Goal: Task Accomplishment & Management: Use online tool/utility

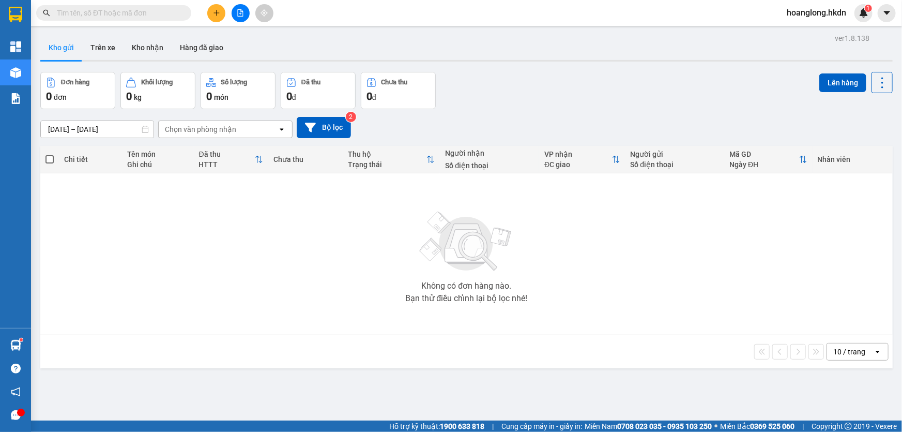
click at [241, 17] on button at bounding box center [241, 13] width 18 height 18
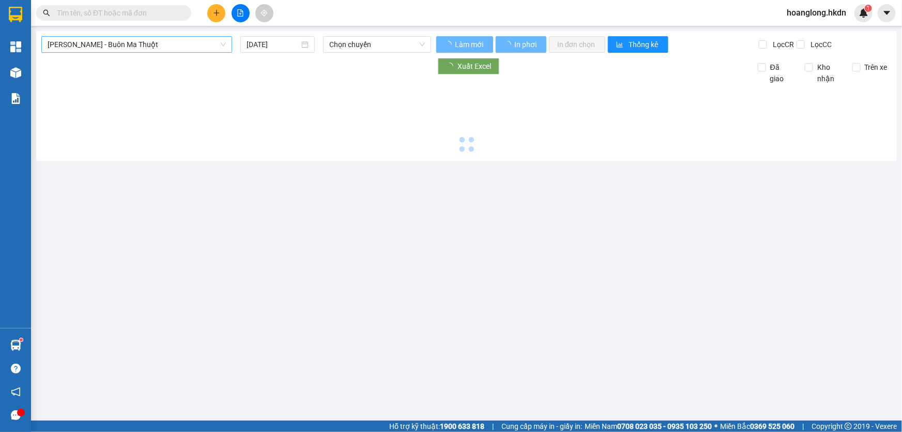
click at [141, 42] on span "[PERSON_NAME] - Buôn Ma Thuột" at bounding box center [137, 45] width 178 height 16
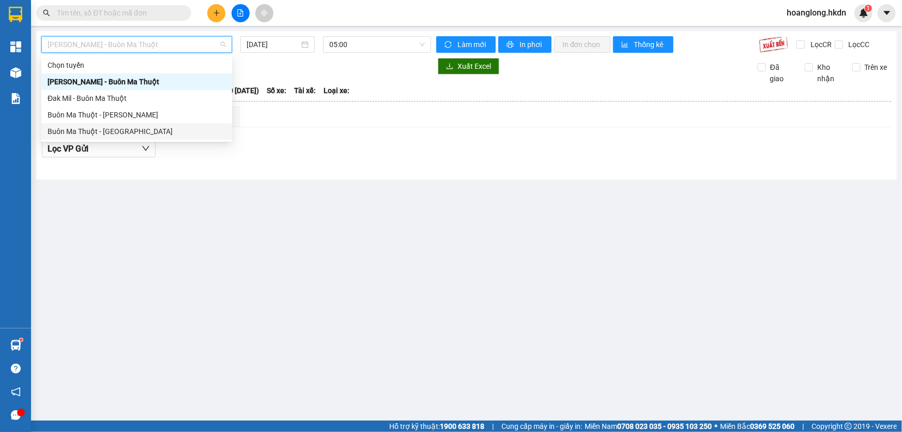
click at [156, 129] on div "Buôn Ma Thuột - [GEOGRAPHIC_DATA]" at bounding box center [137, 131] width 178 height 11
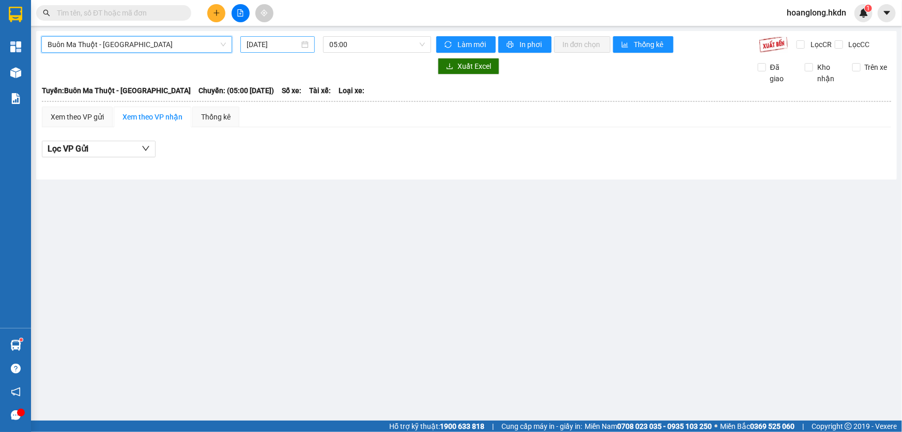
click at [268, 48] on input "[DATE]" at bounding box center [273, 44] width 53 height 11
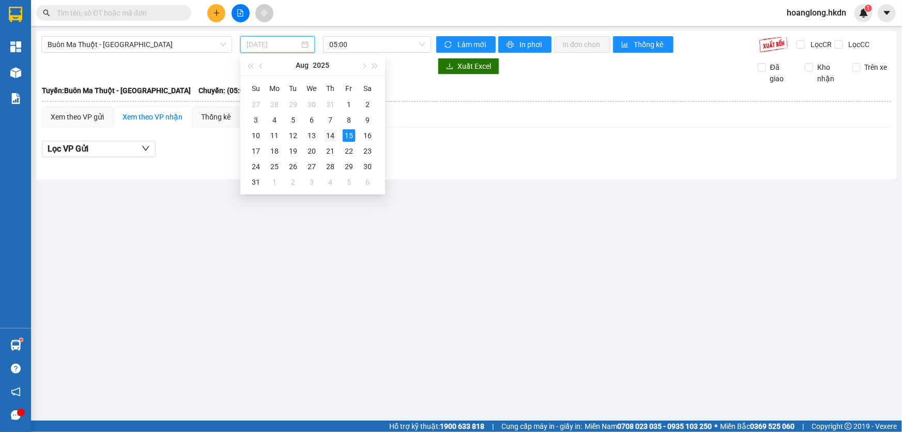
click at [331, 137] on div "14" at bounding box center [330, 135] width 12 height 12
type input "[DATE]"
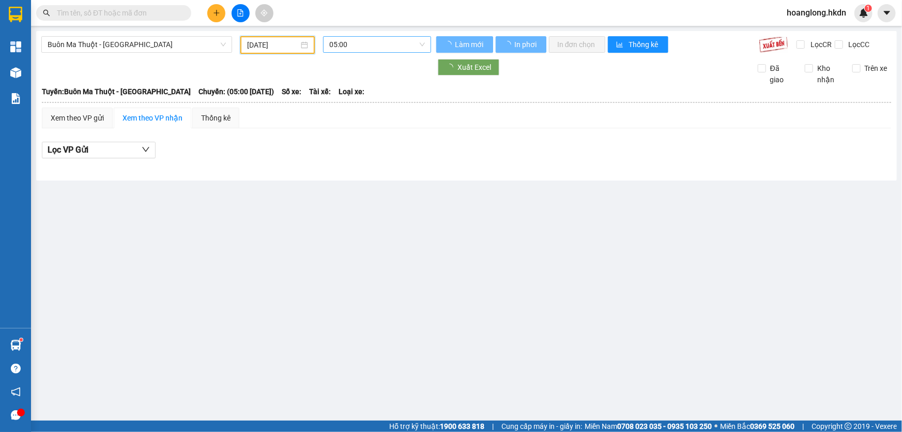
click at [355, 41] on span "05:00" at bounding box center [377, 45] width 96 height 16
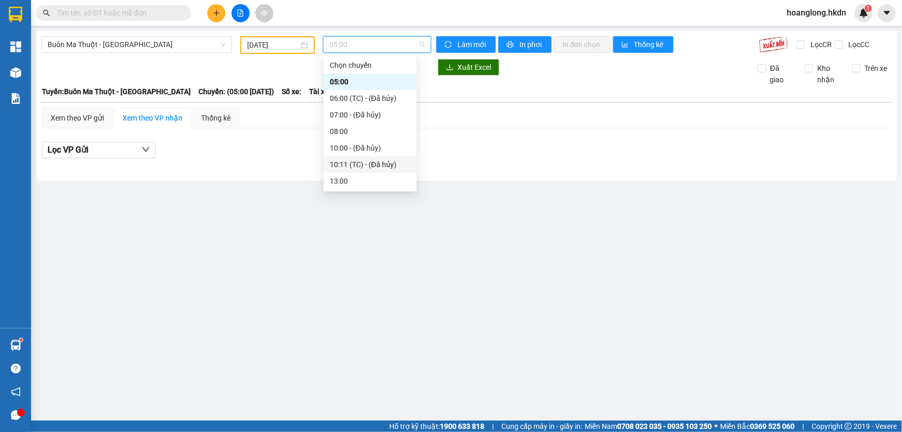
scroll to position [66, 0]
click at [348, 165] on div "16:00" at bounding box center [370, 164] width 81 height 11
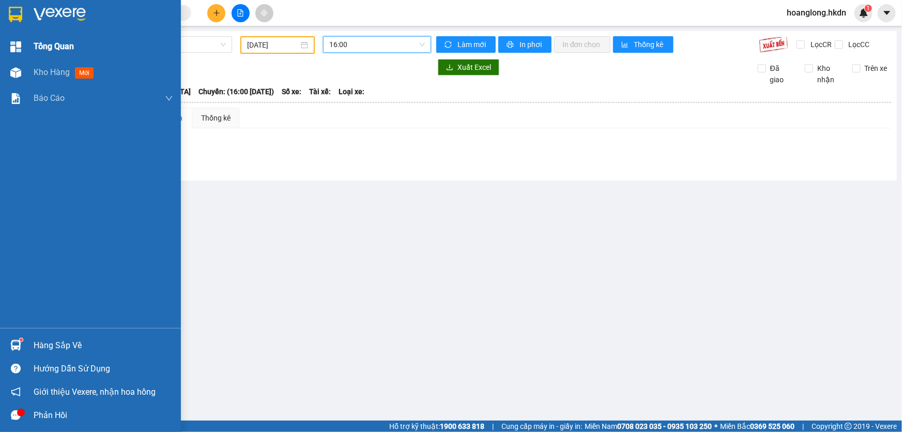
drag, startPoint x: 12, startPoint y: 13, endPoint x: 38, endPoint y: 45, distance: 41.1
click at [11, 13] on img at bounding box center [15, 15] width 13 height 16
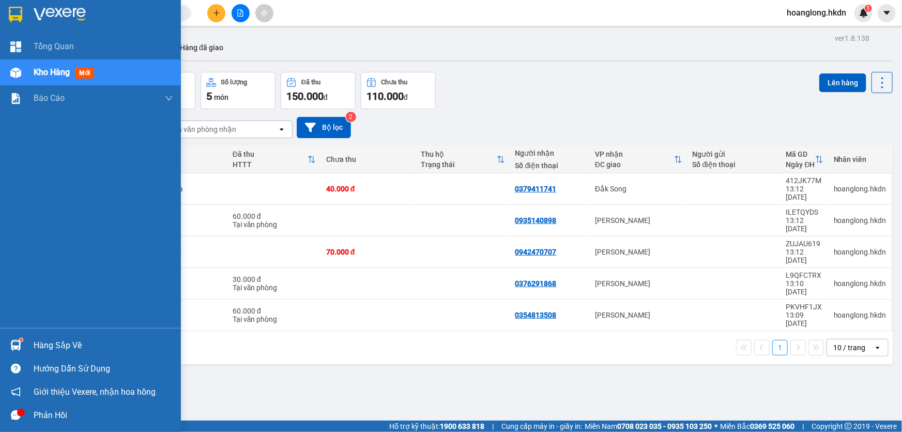
click at [43, 6] on div at bounding box center [90, 17] width 181 height 34
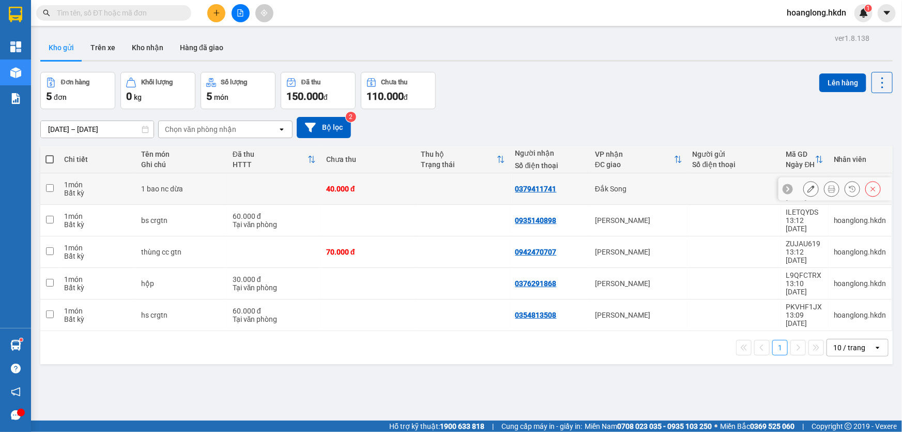
click at [399, 187] on div "40.000 đ" at bounding box center [368, 189] width 84 height 8
checkbox input "true"
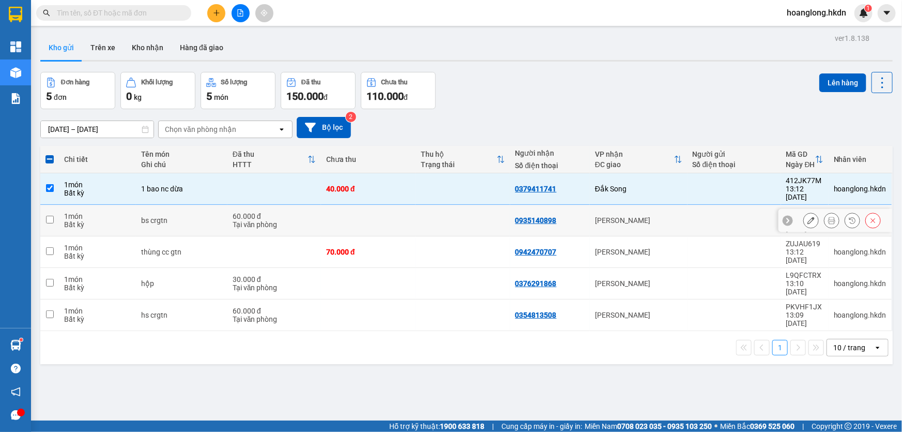
click at [390, 210] on td at bounding box center [368, 221] width 95 height 32
checkbox input "true"
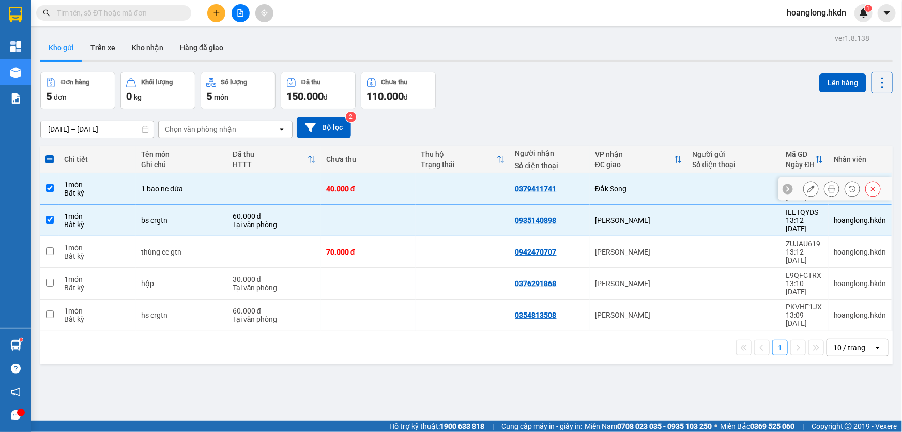
click at [416, 194] on td at bounding box center [463, 189] width 95 height 32
checkbox input "false"
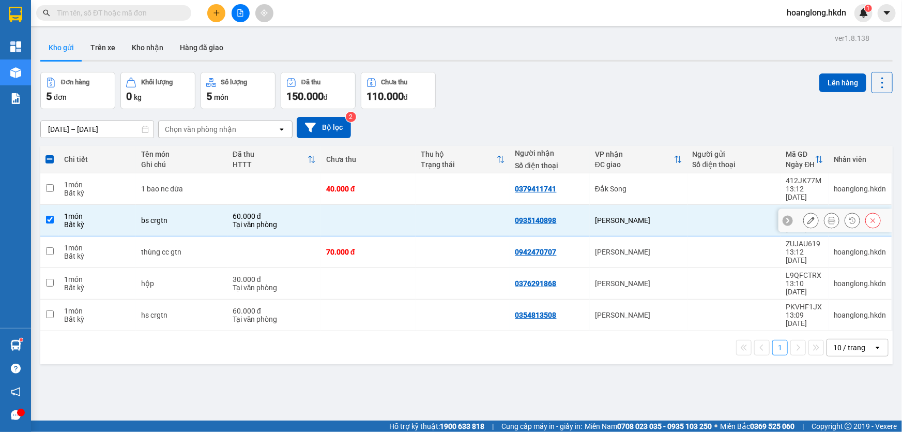
click at [394, 210] on td at bounding box center [368, 221] width 95 height 32
checkbox input "false"
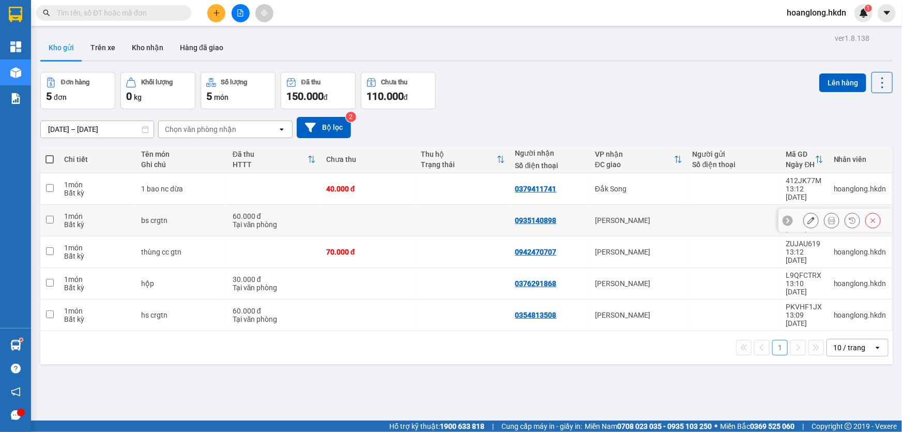
click at [540, 216] on div "0935140898" at bounding box center [535, 220] width 41 height 8
copy div "0935140898"
click at [866, 211] on button at bounding box center [873, 220] width 14 height 18
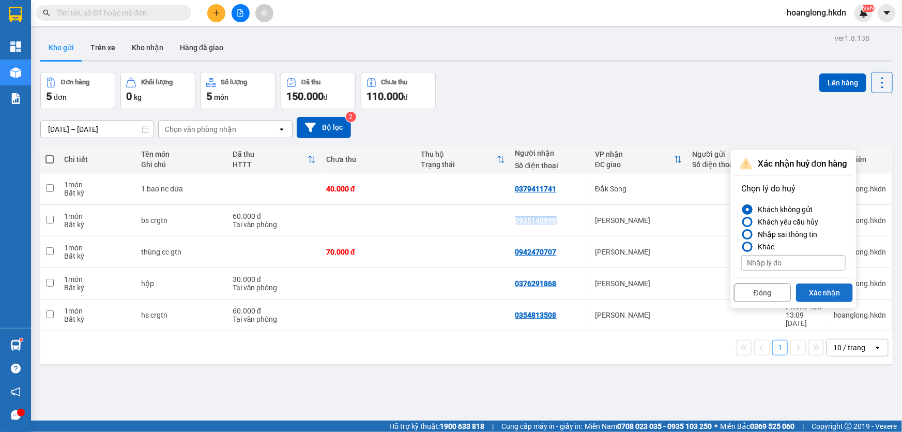
click at [821, 293] on button "Xác nhận" at bounding box center [824, 292] width 57 height 19
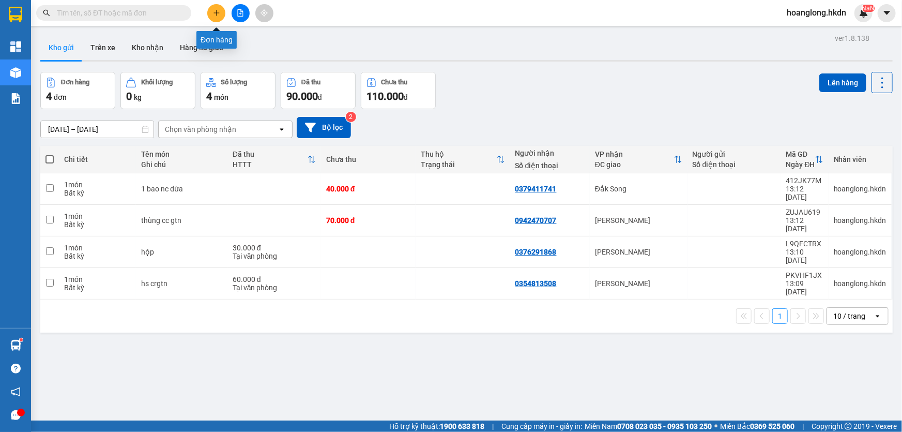
click at [217, 11] on icon "plus" at bounding box center [216, 12] width 7 height 7
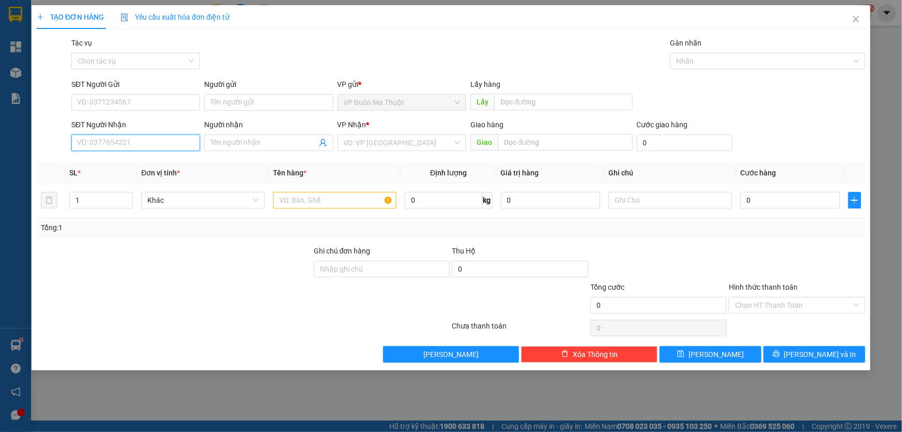
click at [152, 143] on input "SĐT Người Nhận" at bounding box center [135, 142] width 129 height 17
paste input "0935140898"
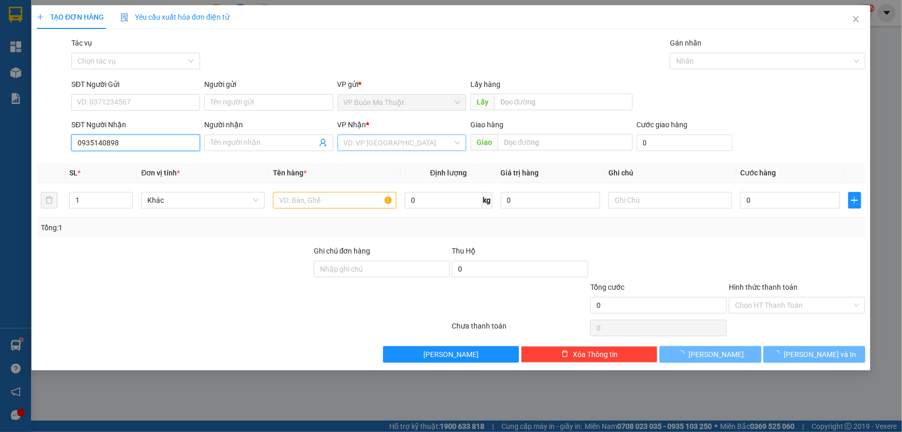
type input "0935140898"
click at [369, 143] on input "search" at bounding box center [398, 143] width 109 height 16
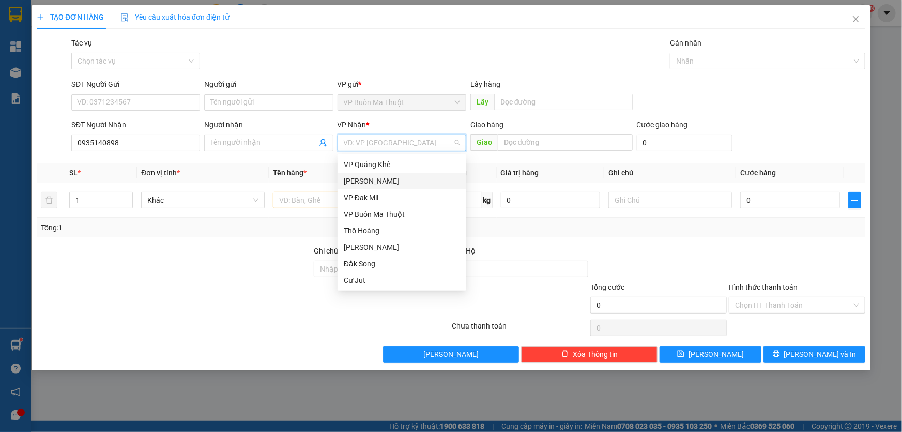
click at [371, 182] on div "[PERSON_NAME]" at bounding box center [402, 180] width 116 height 11
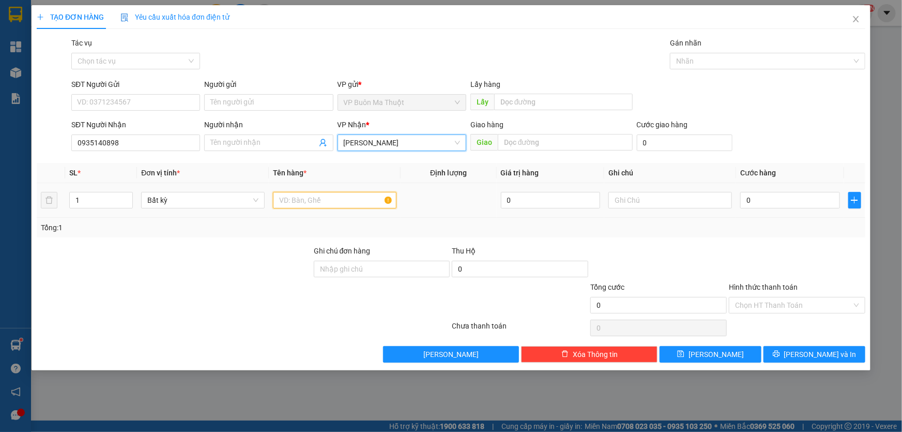
click at [314, 199] on input "text" at bounding box center [335, 200] width 124 height 17
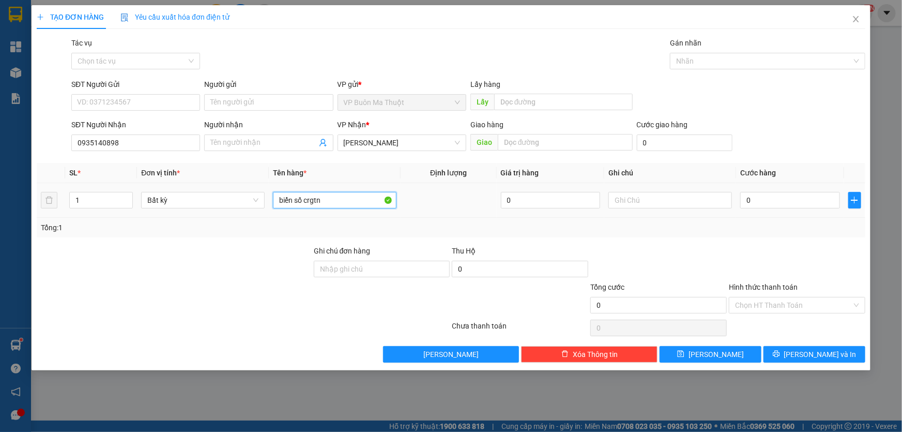
type input "biển số crgtn"
click at [777, 210] on div "0" at bounding box center [790, 200] width 100 height 21
click at [775, 202] on input "0" at bounding box center [790, 200] width 100 height 17
type input "3"
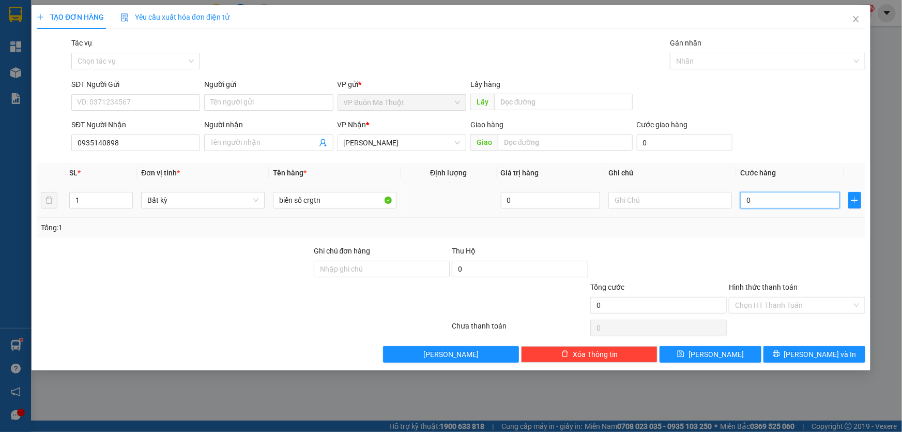
type input "3"
type input "30"
type input "300"
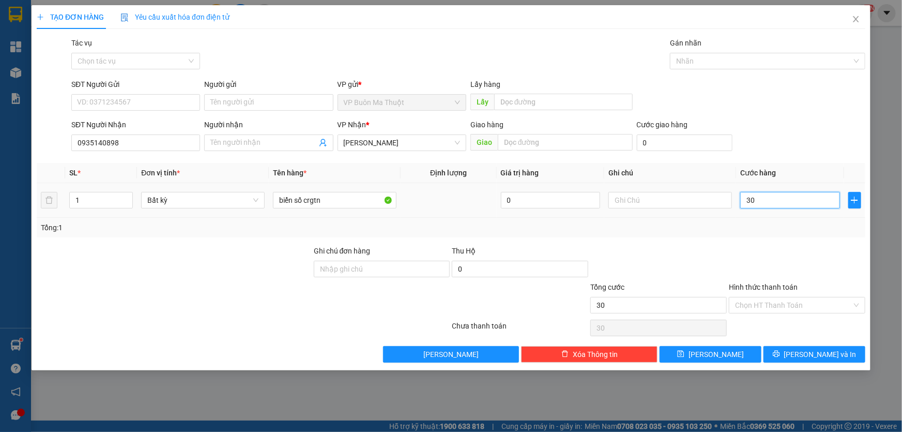
type input "300"
type input "3.000"
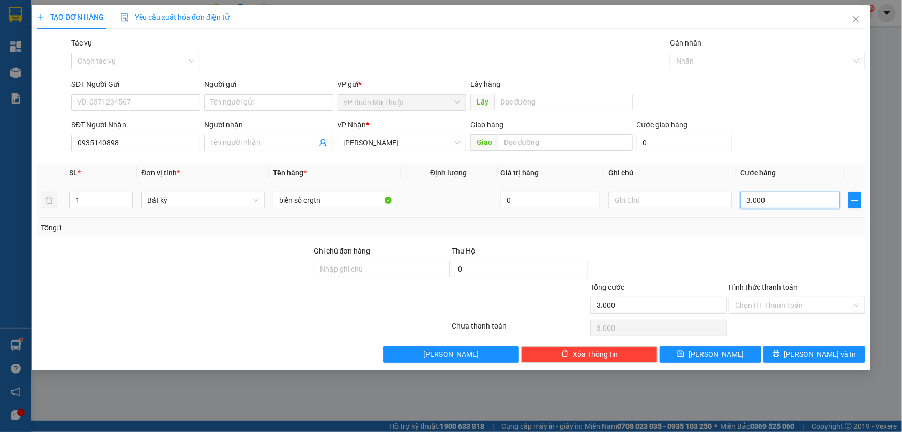
type input "30.000"
click at [779, 299] on input "Hình thức thanh toán" at bounding box center [793, 305] width 117 height 16
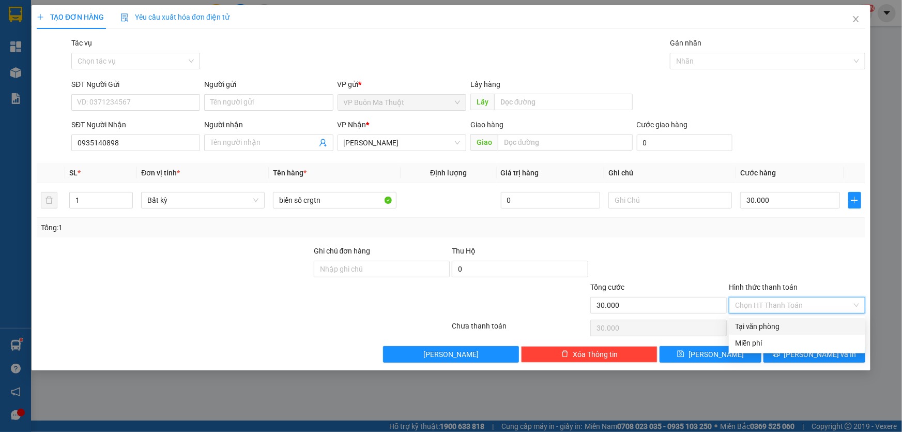
click at [755, 324] on div "Tại văn phòng" at bounding box center [797, 325] width 124 height 11
type input "0"
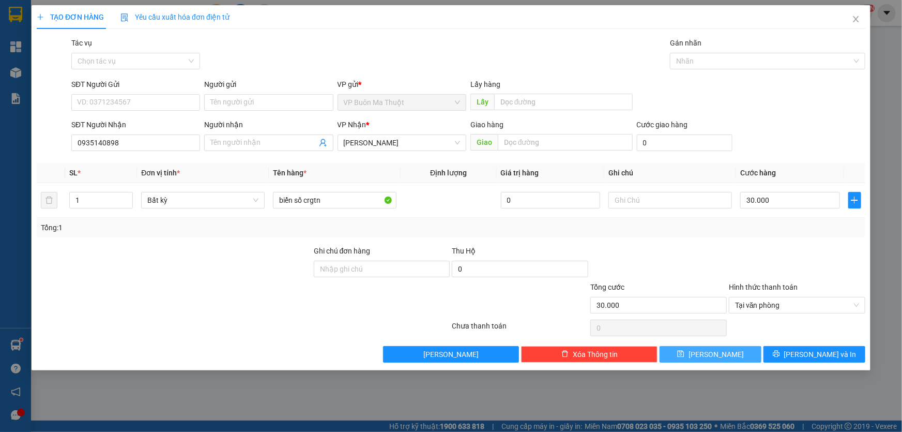
click at [727, 354] on button "[PERSON_NAME]" at bounding box center [710, 354] width 102 height 17
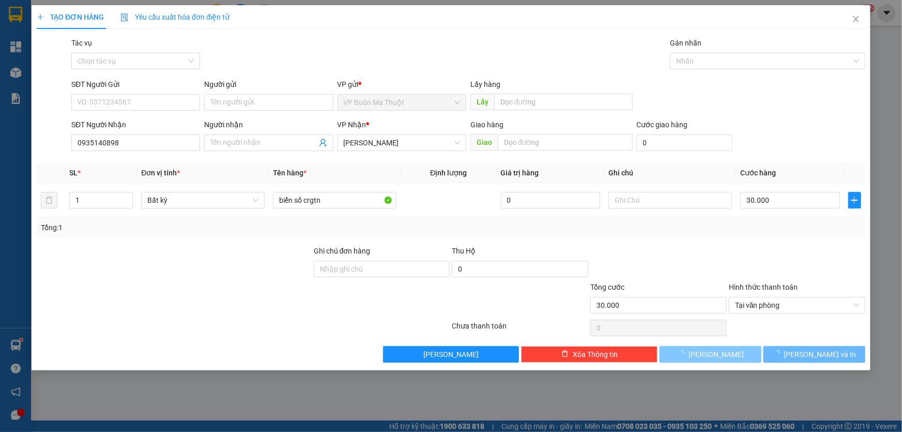
type input "0"
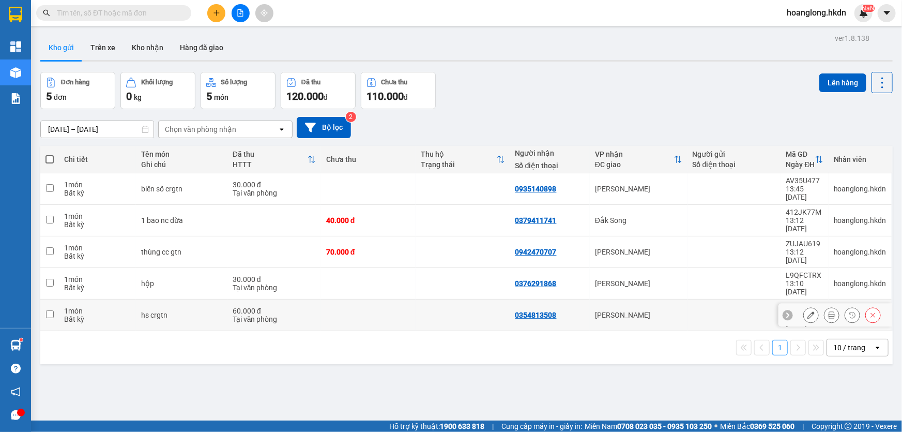
click at [417, 299] on td at bounding box center [463, 315] width 95 height 32
checkbox input "true"
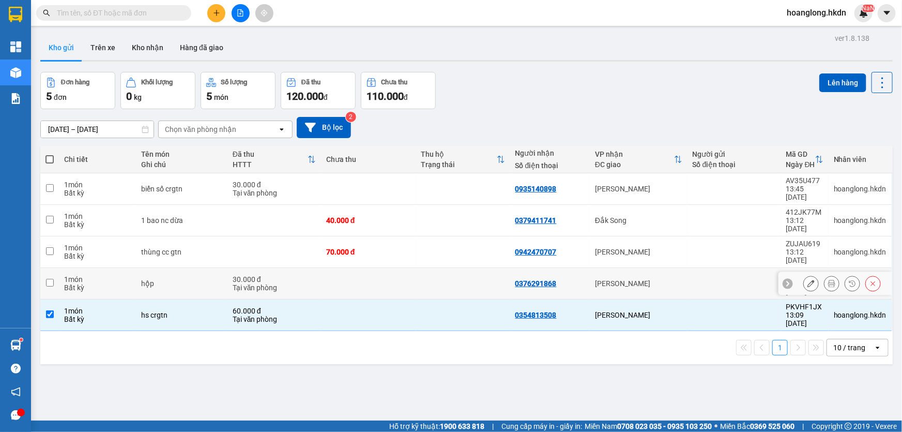
click at [423, 268] on td at bounding box center [463, 284] width 95 height 32
checkbox input "true"
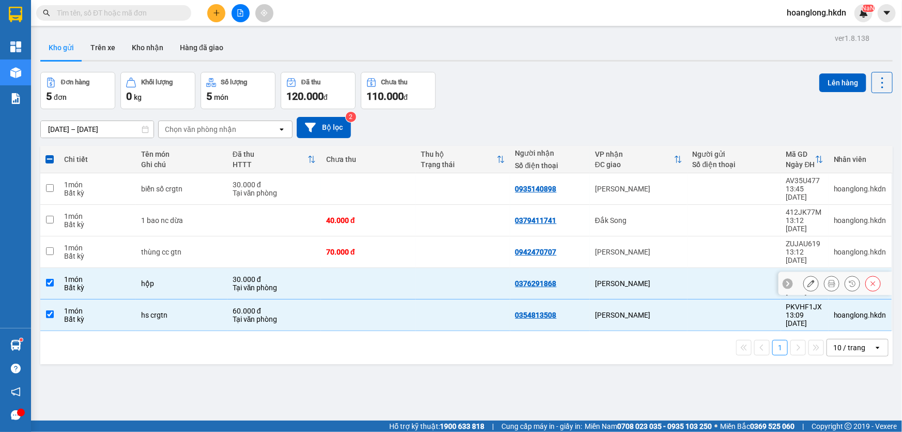
click at [421, 242] on td at bounding box center [463, 252] width 95 height 32
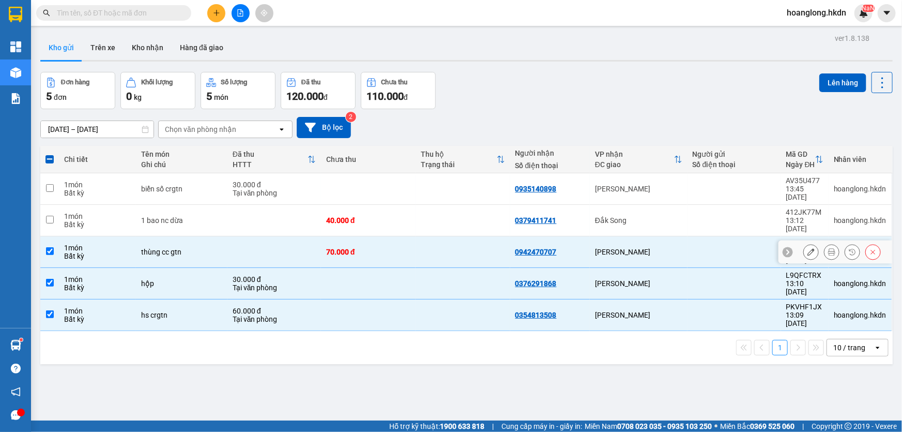
checkbox input "true"
click at [436, 211] on td at bounding box center [463, 221] width 95 height 32
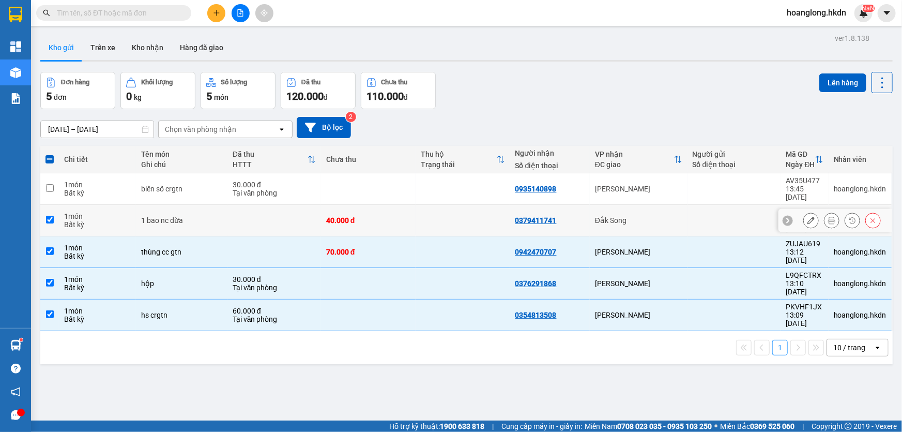
checkbox input "true"
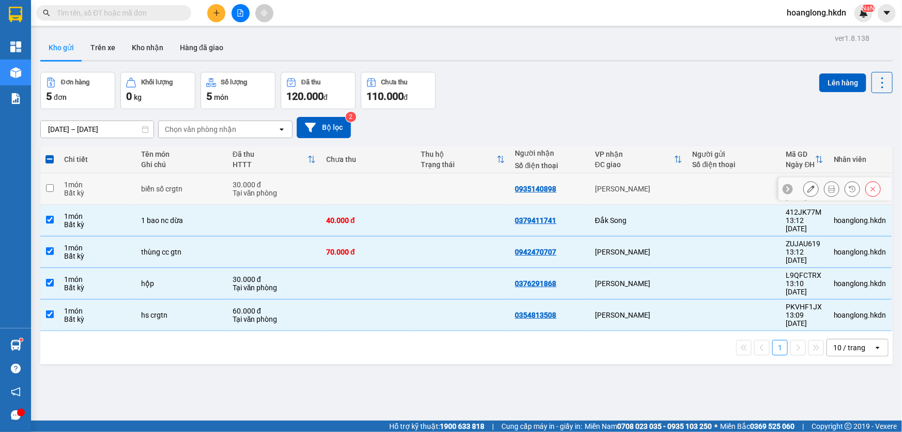
click at [438, 190] on td at bounding box center [463, 189] width 95 height 32
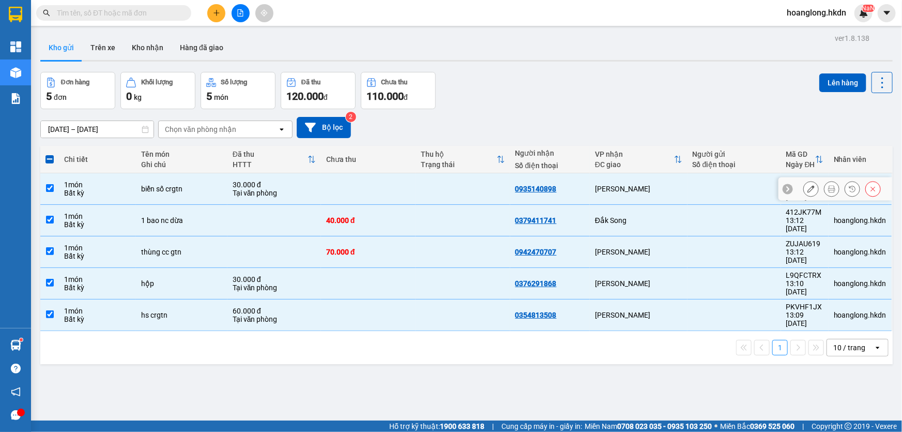
checkbox input "true"
click at [855, 82] on button "Lên hàng" at bounding box center [842, 82] width 47 height 19
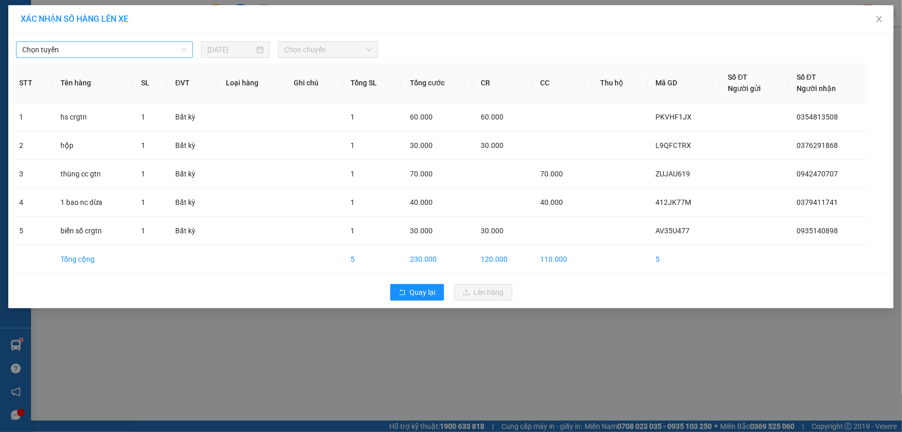
drag, startPoint x: 131, startPoint y: 49, endPoint x: 127, endPoint y: 53, distance: 6.2
click at [131, 49] on span "Chọn tuyến" at bounding box center [104, 50] width 164 height 16
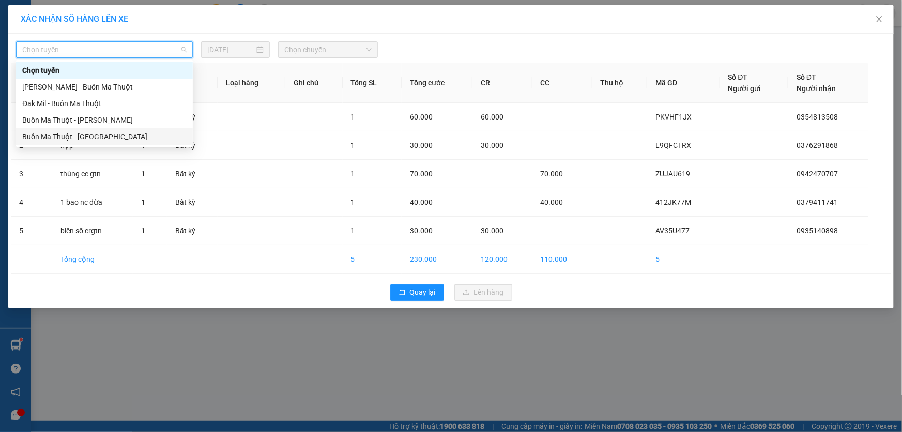
click at [97, 135] on div "Buôn Ma Thuột - [GEOGRAPHIC_DATA]" at bounding box center [104, 136] width 164 height 11
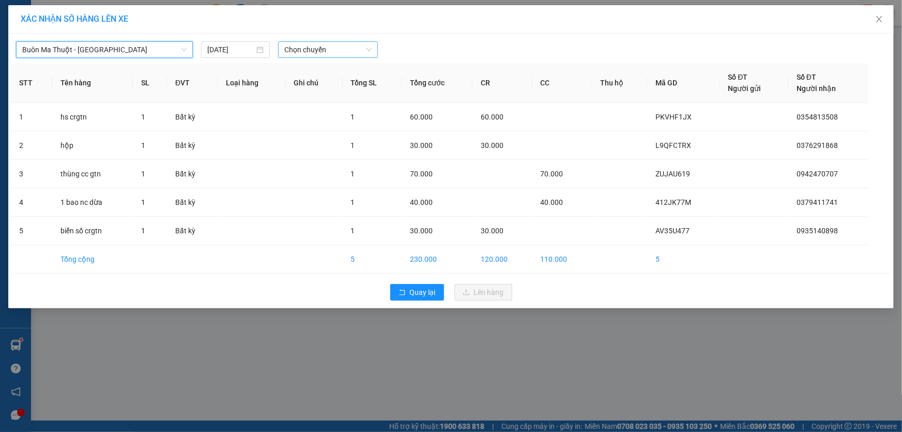
click at [325, 49] on span "Chọn chuyến" at bounding box center [327, 50] width 87 height 16
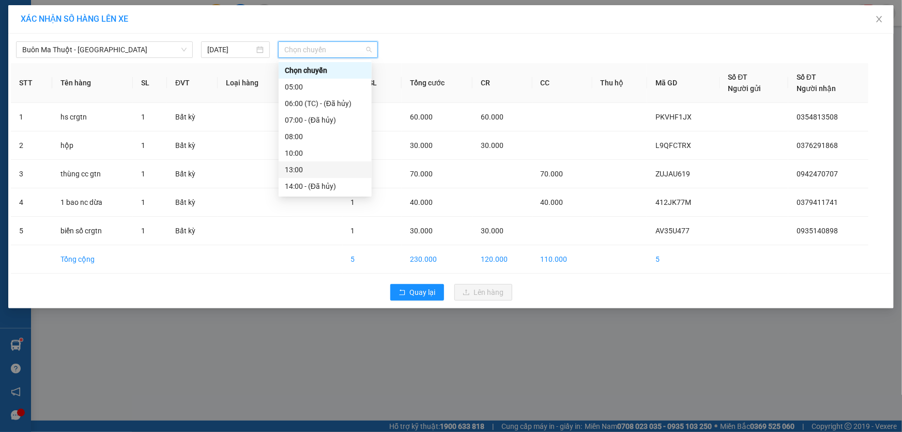
click at [305, 172] on div "13:00" at bounding box center [325, 169] width 81 height 11
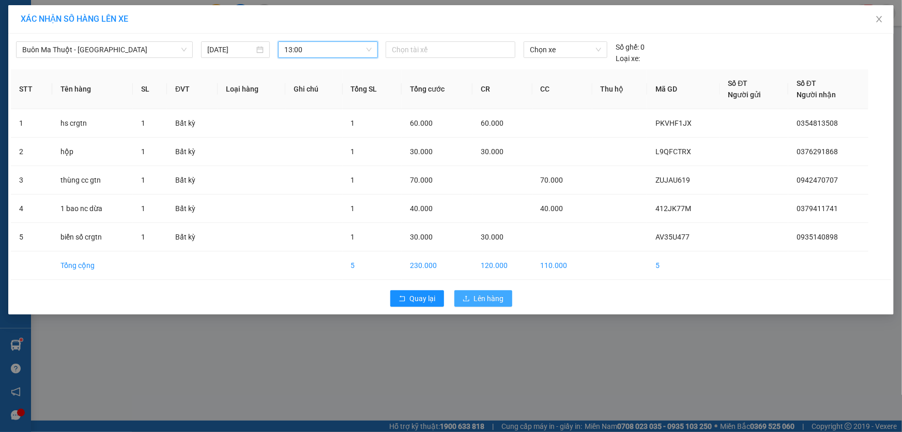
click at [488, 291] on button "Lên hàng" at bounding box center [483, 298] width 58 height 17
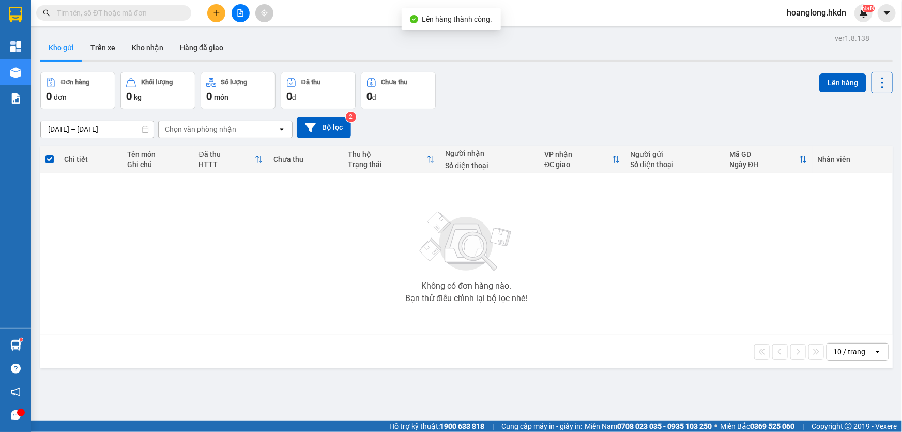
drag, startPoint x: 241, startPoint y: 16, endPoint x: 230, endPoint y: 21, distance: 12.0
click at [241, 15] on icon "file-add" at bounding box center [240, 12] width 7 height 7
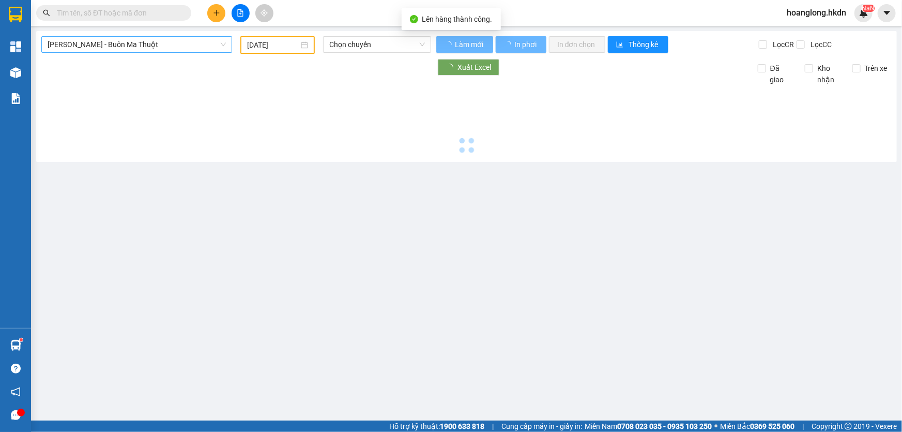
type input "[DATE]"
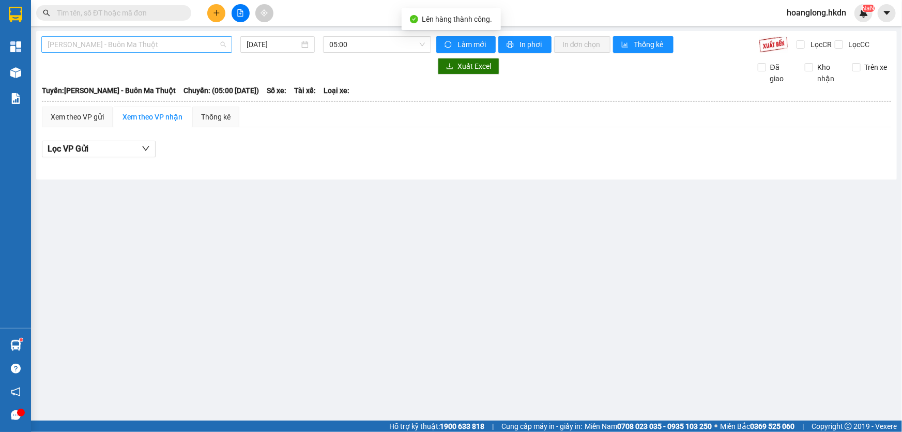
click at [109, 44] on span "[PERSON_NAME] - Buôn Ma Thuột" at bounding box center [137, 45] width 178 height 16
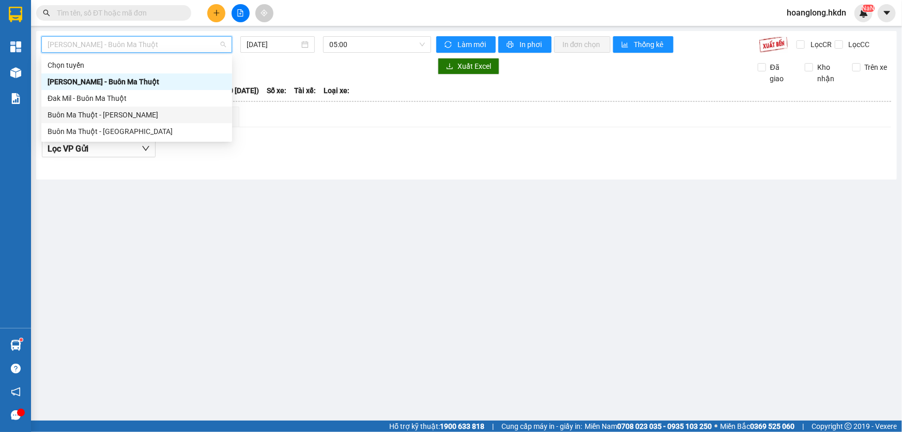
click at [115, 118] on div "Buôn Ma Thuột - [PERSON_NAME]" at bounding box center [137, 114] width 178 height 11
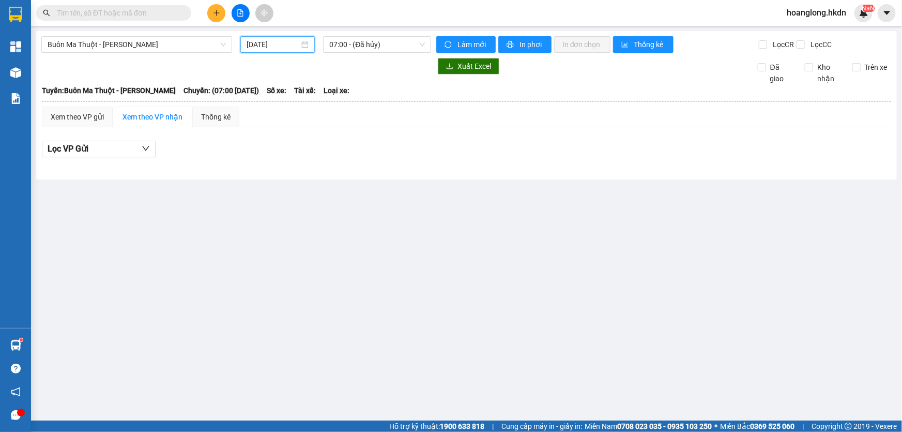
click at [258, 41] on input "[DATE]" at bounding box center [273, 44] width 53 height 11
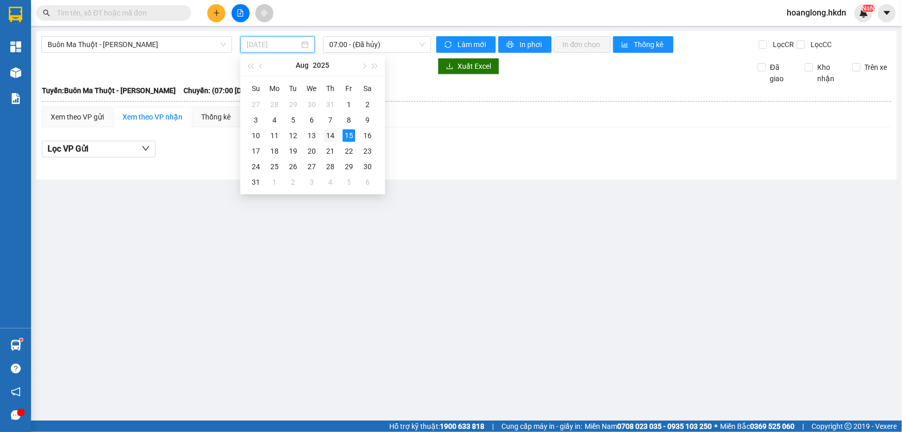
click at [328, 136] on div "14" at bounding box center [330, 135] width 12 height 12
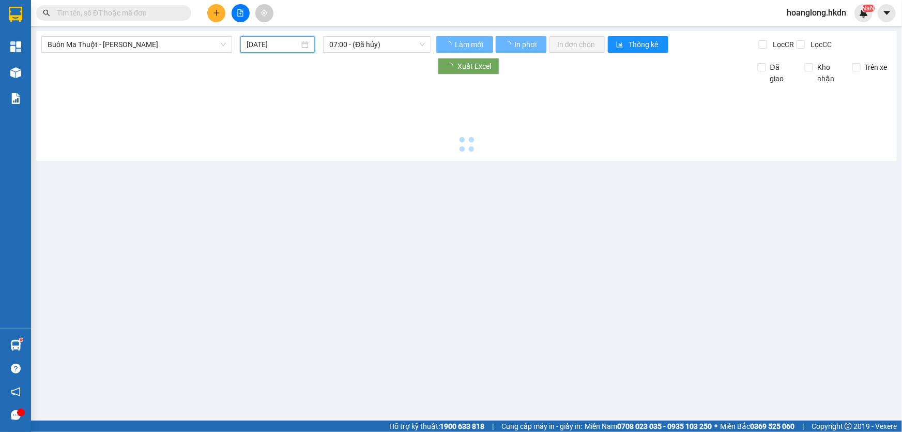
type input "[DATE]"
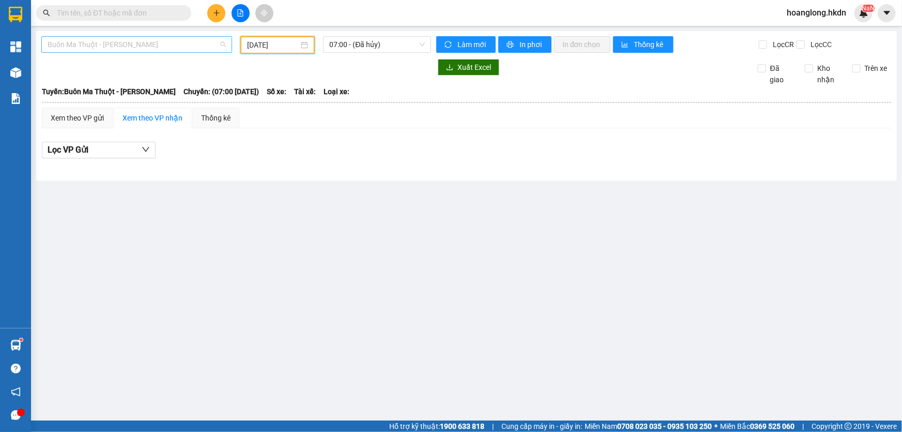
click at [157, 44] on span "Buôn Ma Thuột - [PERSON_NAME]" at bounding box center [137, 45] width 178 height 16
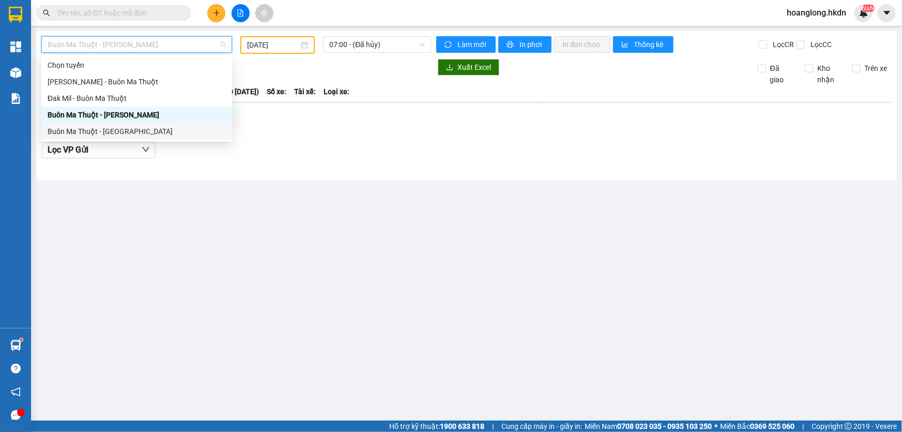
click at [129, 130] on div "Buôn Ma Thuột - [GEOGRAPHIC_DATA]" at bounding box center [137, 131] width 178 height 11
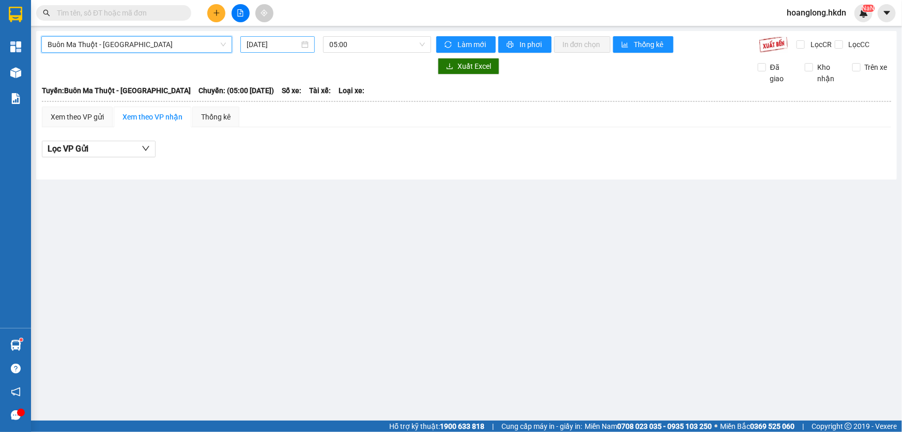
click at [275, 49] on input "[DATE]" at bounding box center [273, 44] width 53 height 11
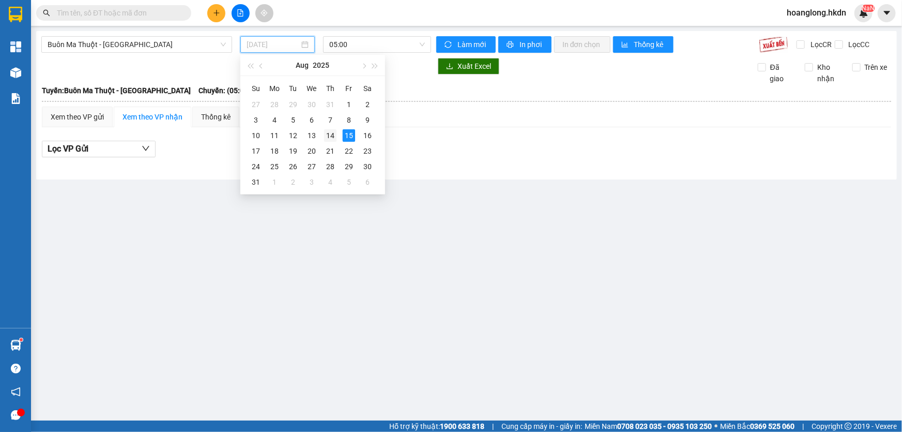
click at [326, 132] on div "14" at bounding box center [330, 135] width 12 height 12
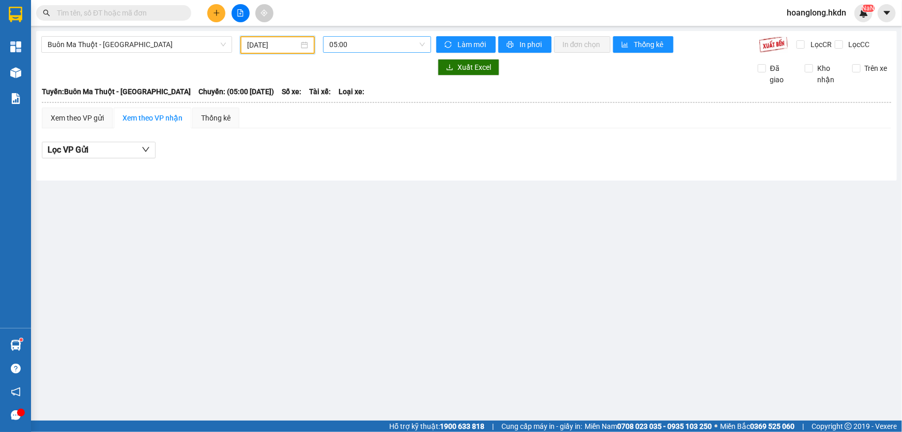
click at [338, 39] on span "05:00" at bounding box center [377, 45] width 96 height 16
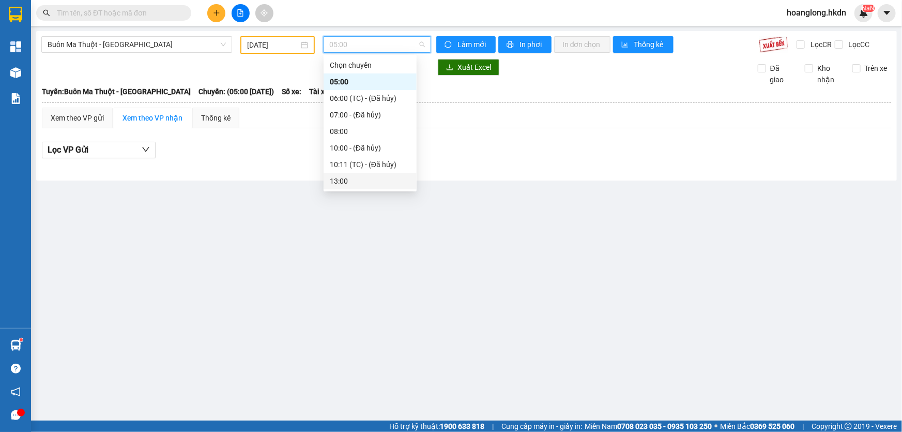
click at [343, 181] on div "13:00" at bounding box center [370, 180] width 81 height 11
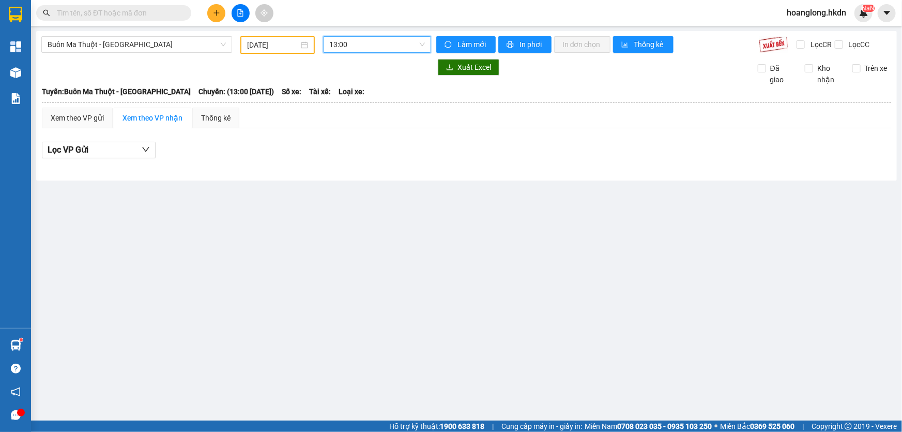
click at [349, 47] on span "13:00" at bounding box center [377, 45] width 96 height 16
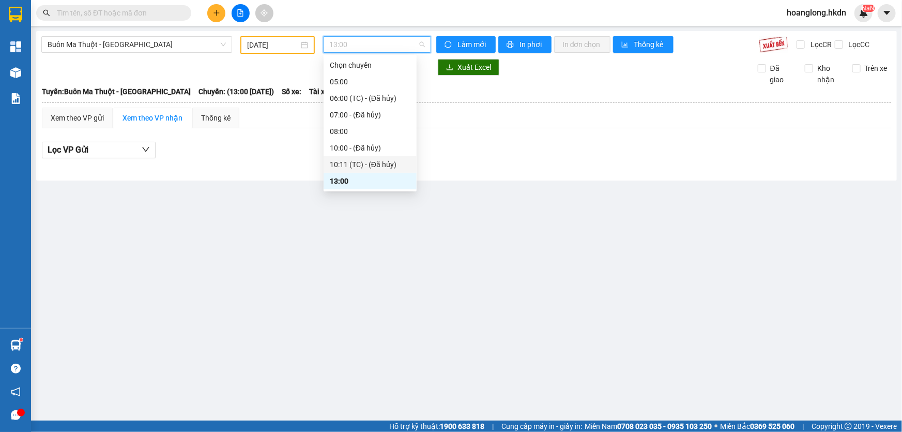
scroll to position [47, 0]
click at [364, 168] on div "15:01 (TC)" at bounding box center [370, 167] width 81 height 11
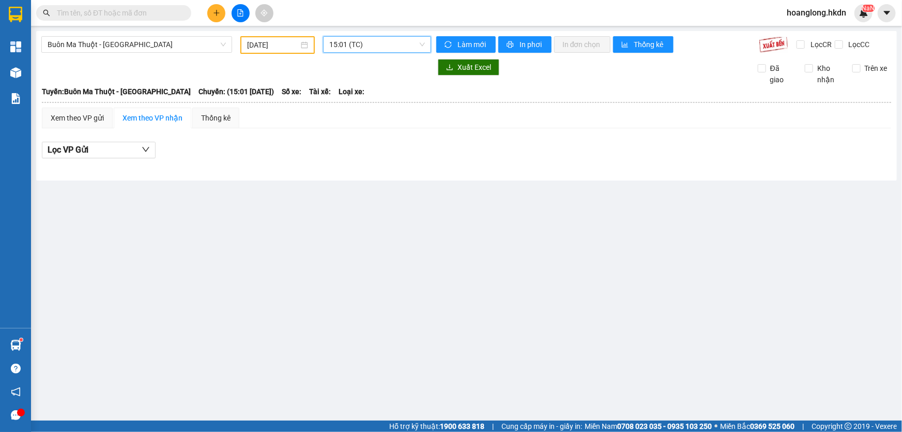
click at [368, 47] on span "15:01 (TC)" at bounding box center [377, 45] width 96 height 16
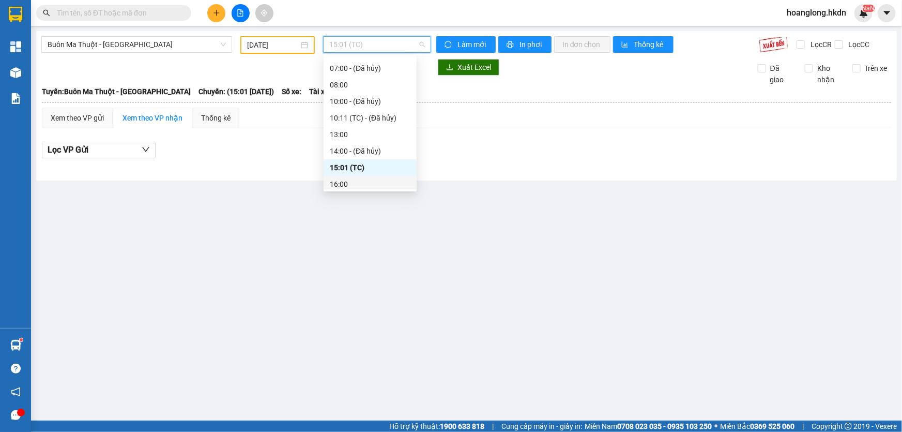
click at [361, 181] on div "16:00" at bounding box center [370, 183] width 81 height 11
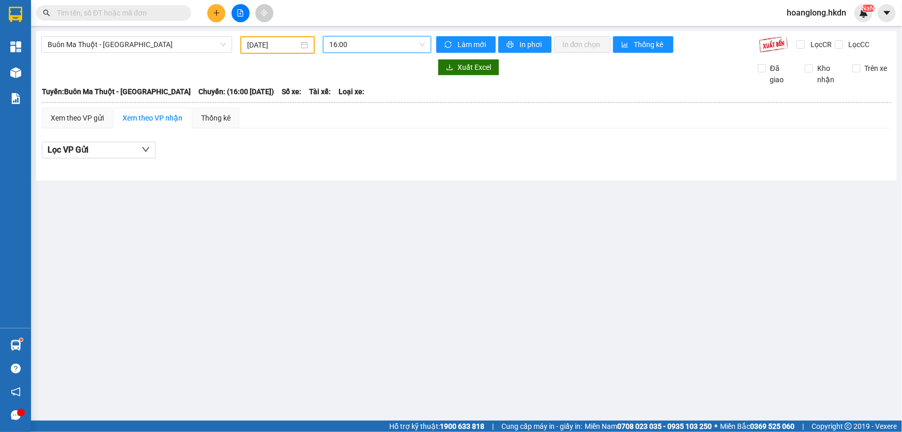
click at [368, 48] on span "16:00" at bounding box center [377, 45] width 96 height 16
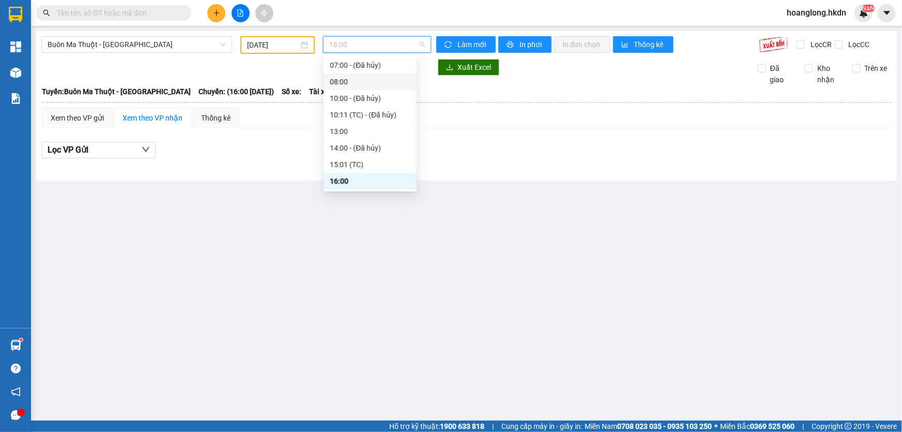
scroll to position [66, 0]
click at [358, 179] on div "17:00" at bounding box center [370, 181] width 81 height 11
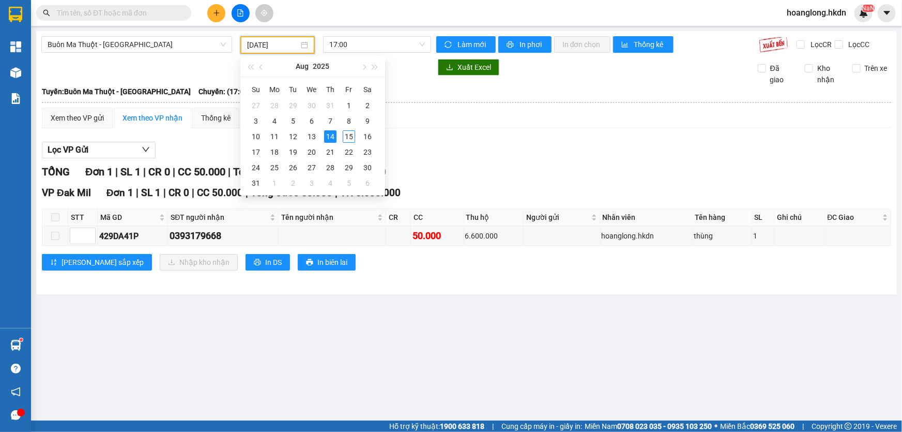
click at [274, 42] on input "[DATE]" at bounding box center [273, 44] width 52 height 11
type input "[DATE]"
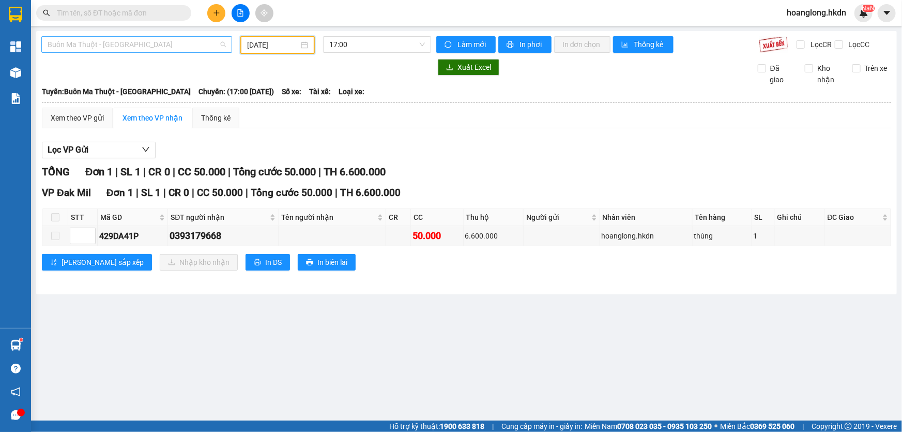
click at [196, 47] on span "Buôn Ma Thuột - [GEOGRAPHIC_DATA]" at bounding box center [137, 45] width 178 height 16
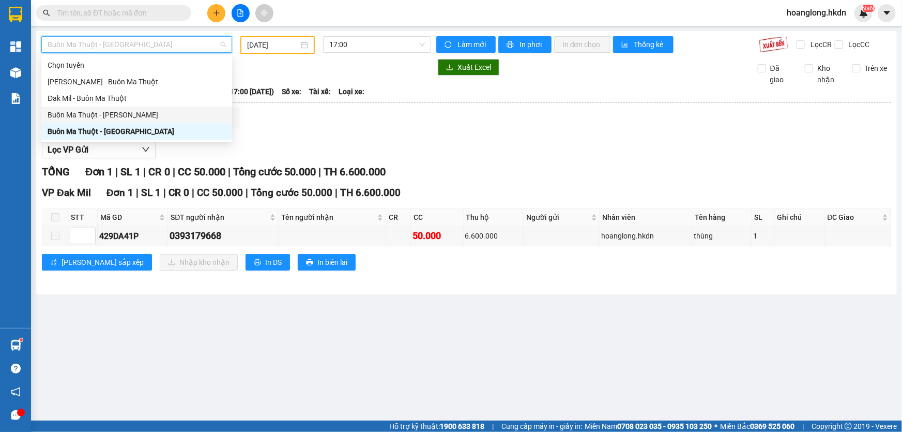
click at [140, 114] on div "Buôn Ma Thuột - [PERSON_NAME]" at bounding box center [137, 114] width 178 height 11
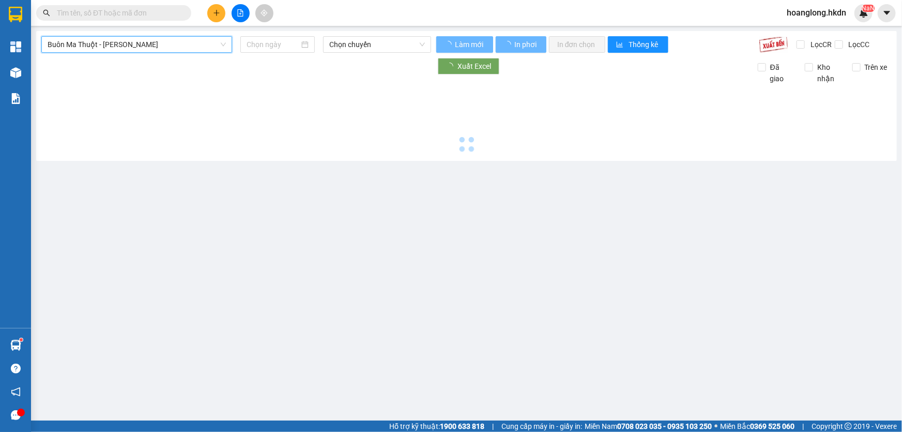
type input "[DATE]"
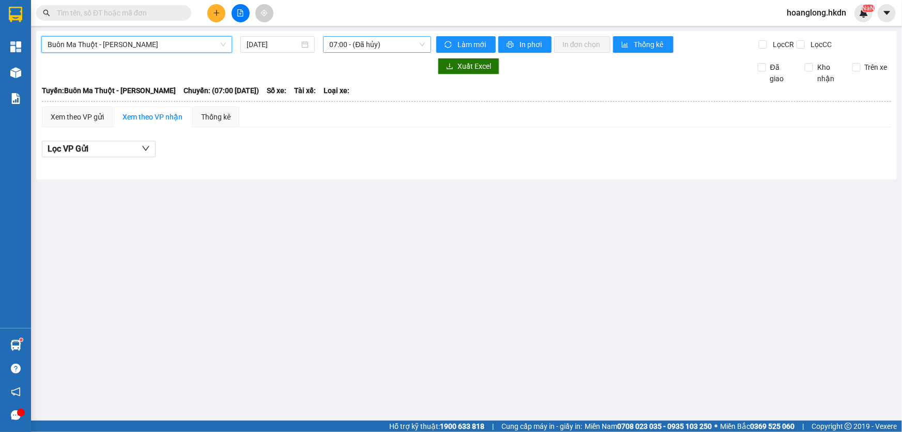
click at [357, 45] on span "07:00 - (Đã hủy)" at bounding box center [377, 45] width 96 height 16
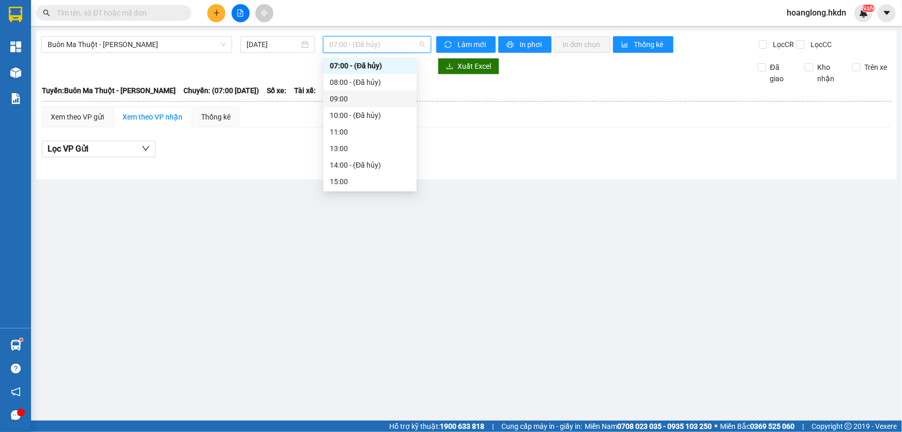
click at [343, 98] on div "09:00" at bounding box center [370, 98] width 81 height 11
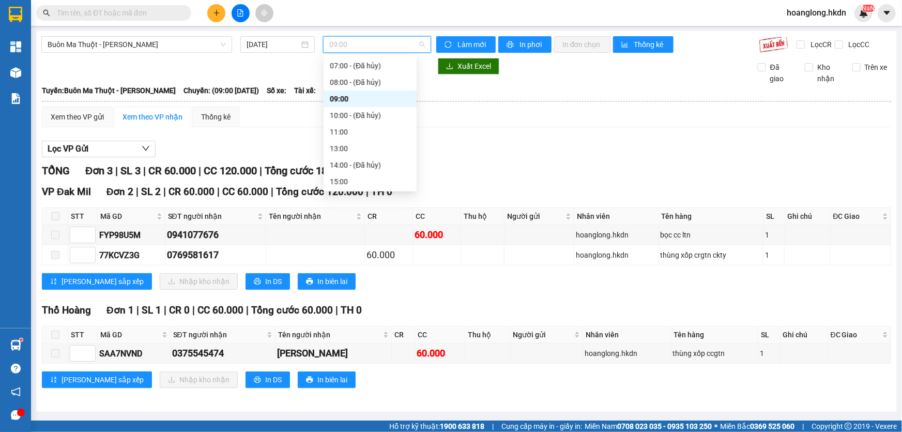
click at [374, 44] on span "09:00" at bounding box center [377, 45] width 96 height 16
click at [348, 132] on div "11:00" at bounding box center [370, 131] width 81 height 11
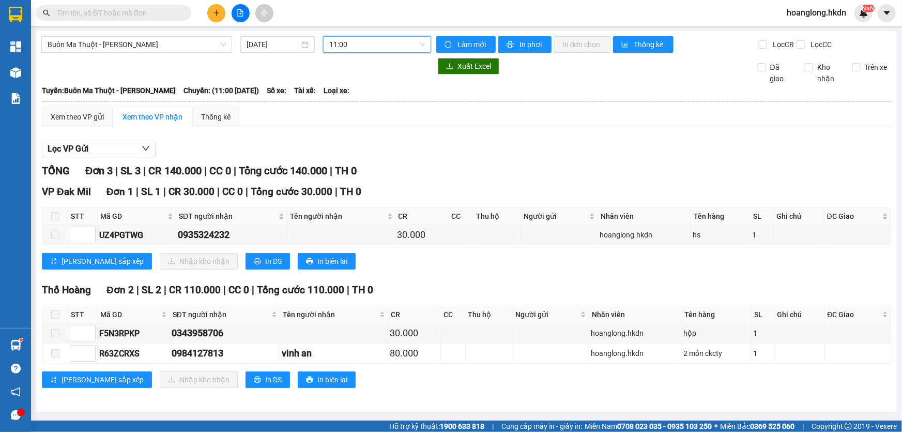
click at [368, 47] on span "11:00" at bounding box center [377, 45] width 96 height 16
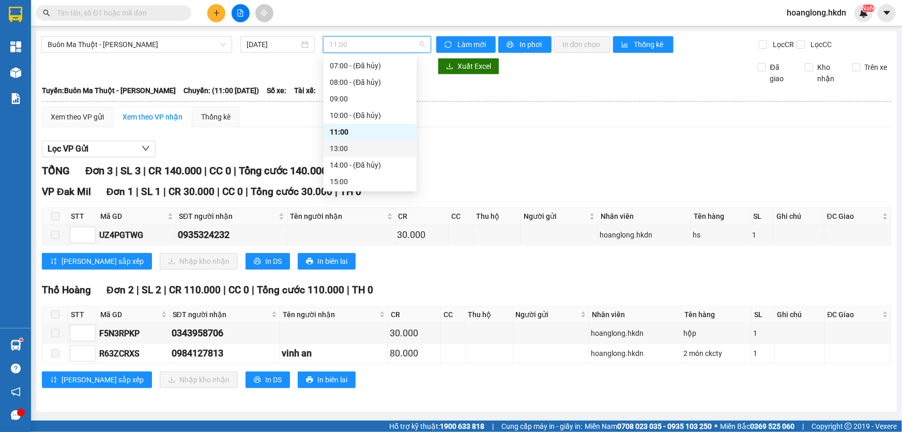
click at [356, 146] on div "13:00" at bounding box center [370, 148] width 81 height 11
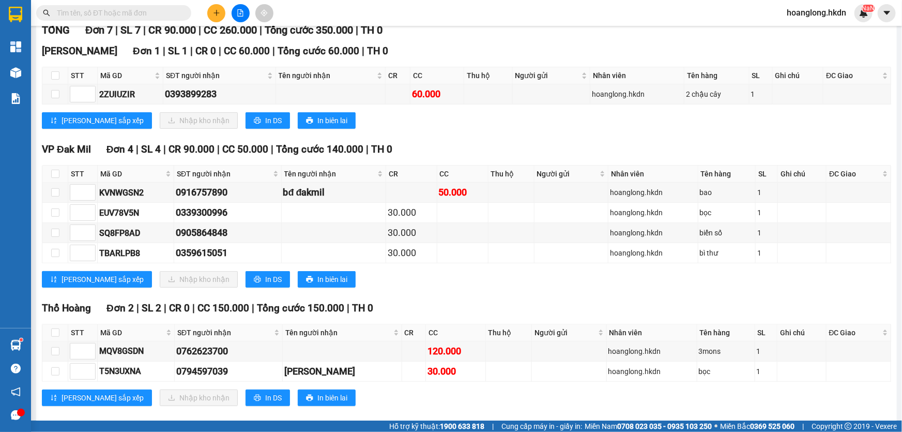
scroll to position [153, 0]
